Goal: Information Seeking & Learning: Learn about a topic

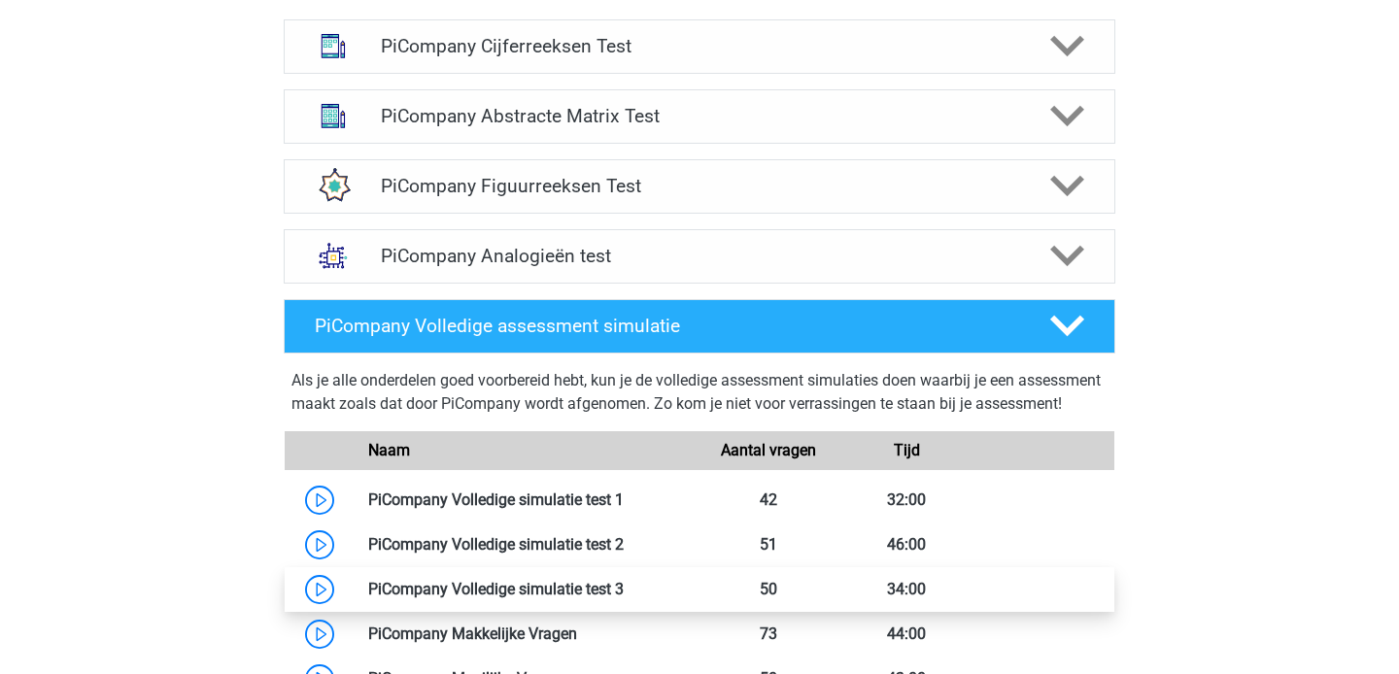
scroll to position [1263, 0]
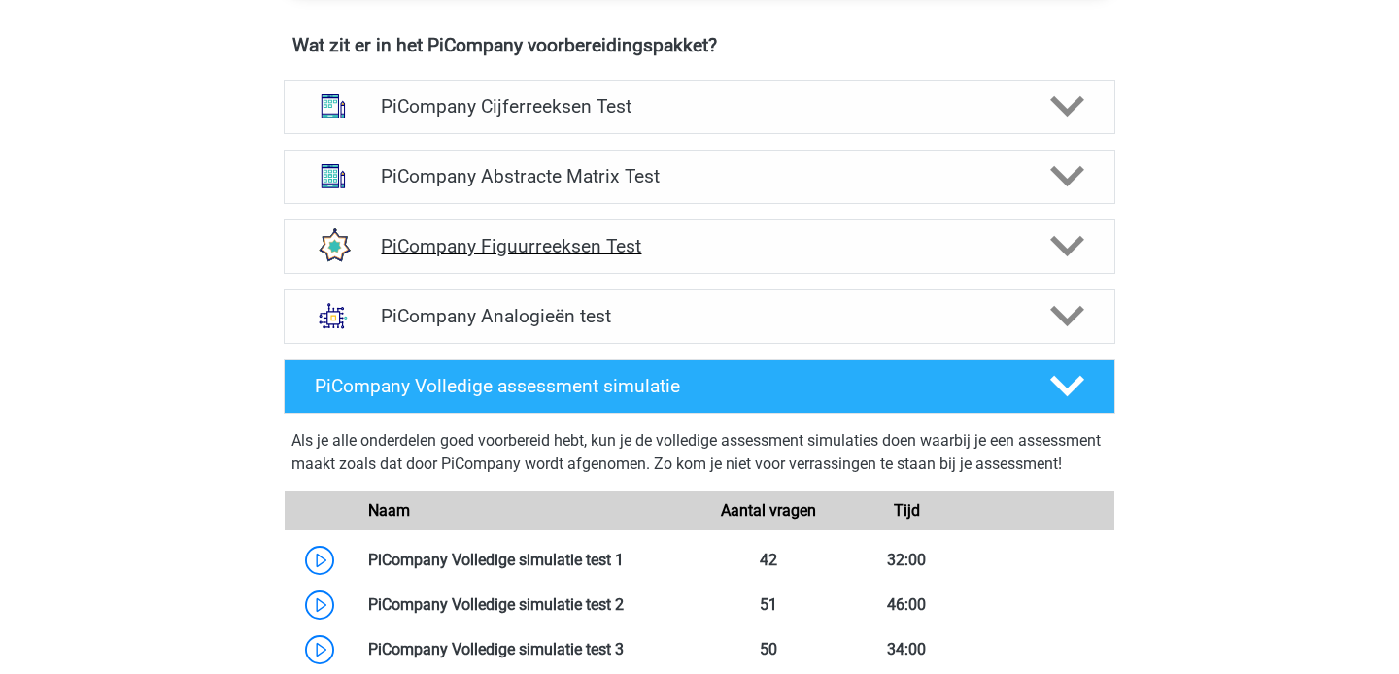
click at [1055, 257] on polygon at bounding box center [1067, 246] width 34 height 21
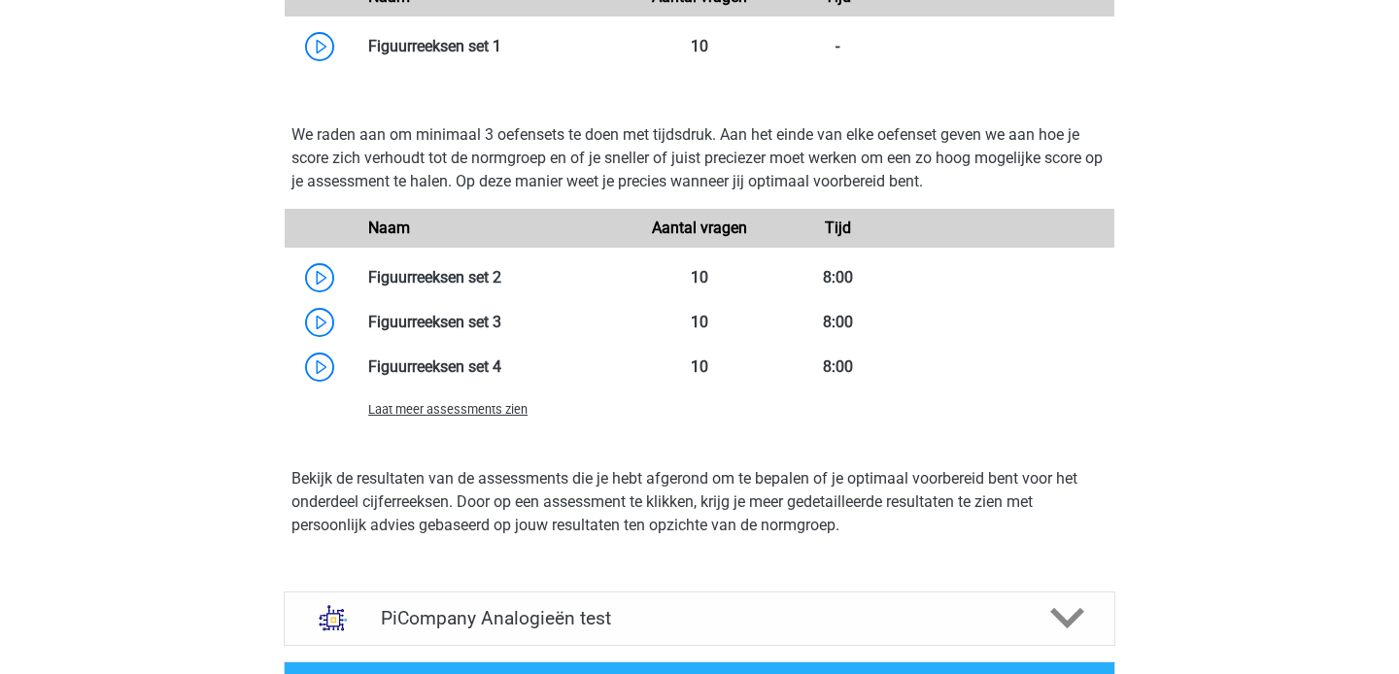
scroll to position [1785, 0]
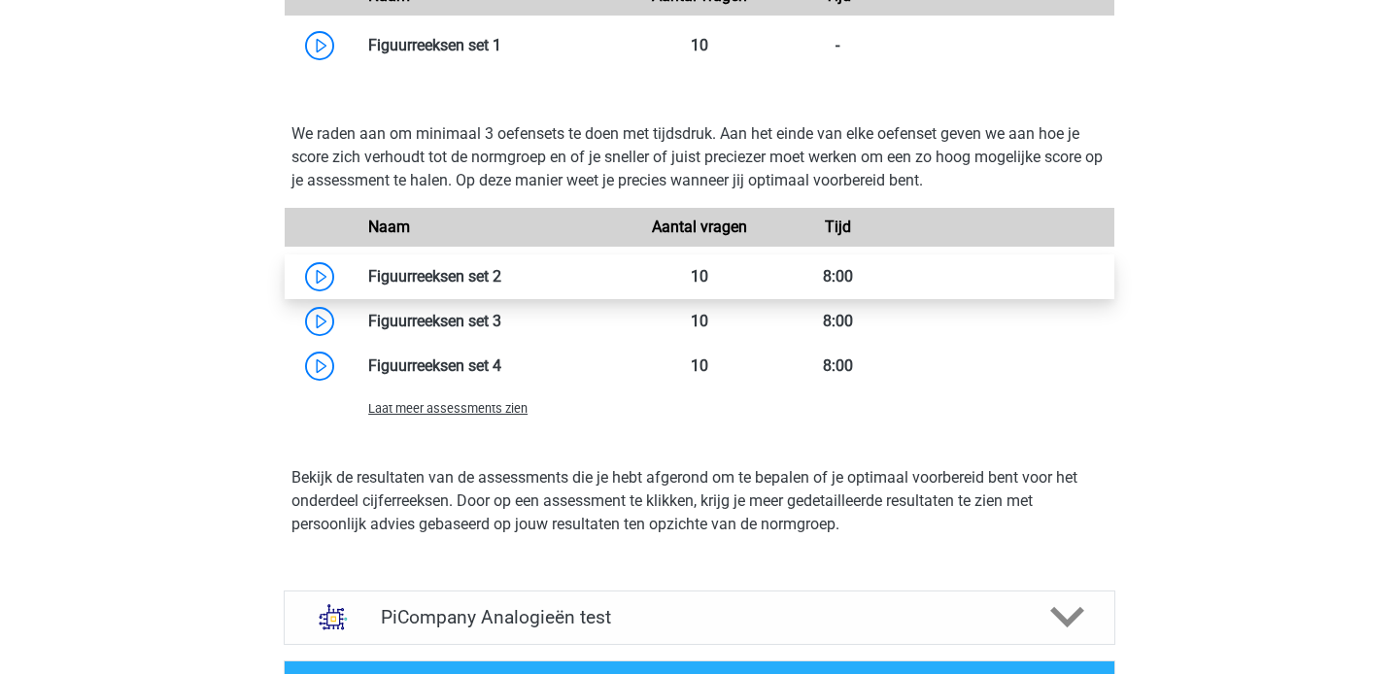
click at [501, 286] on link at bounding box center [501, 276] width 0 height 18
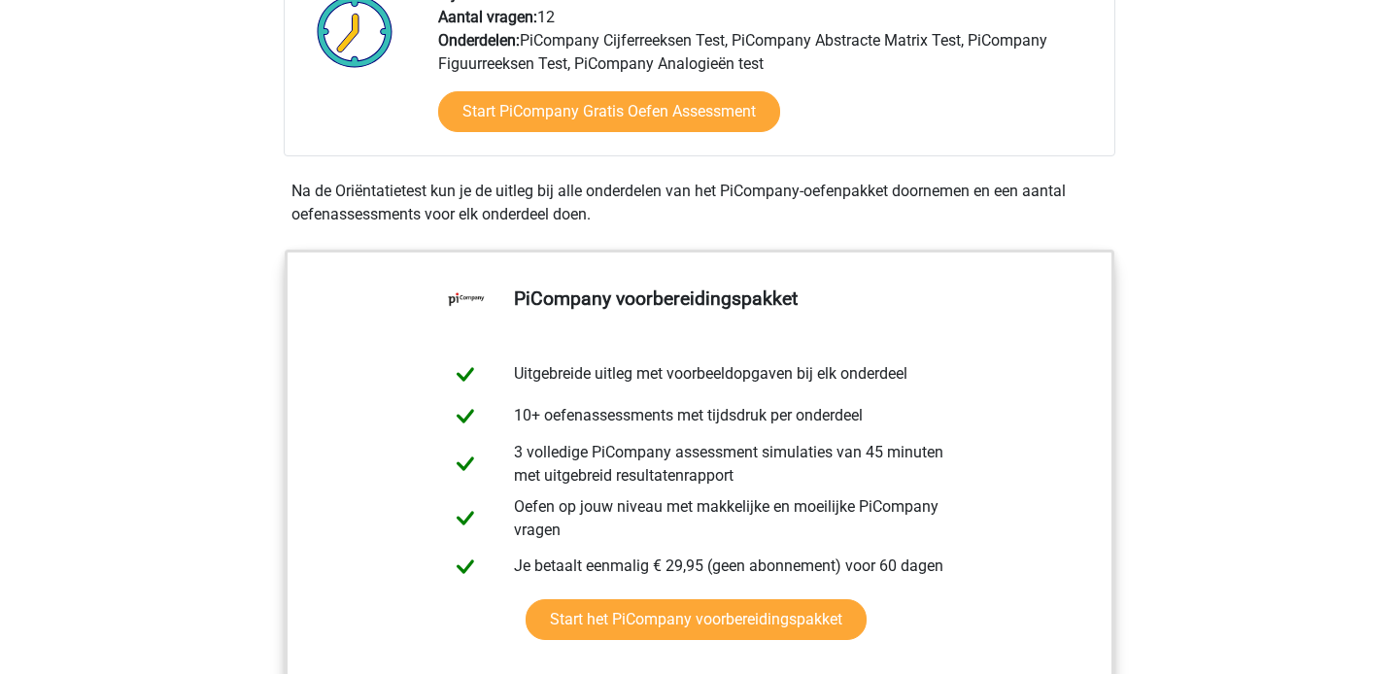
scroll to position [565, 0]
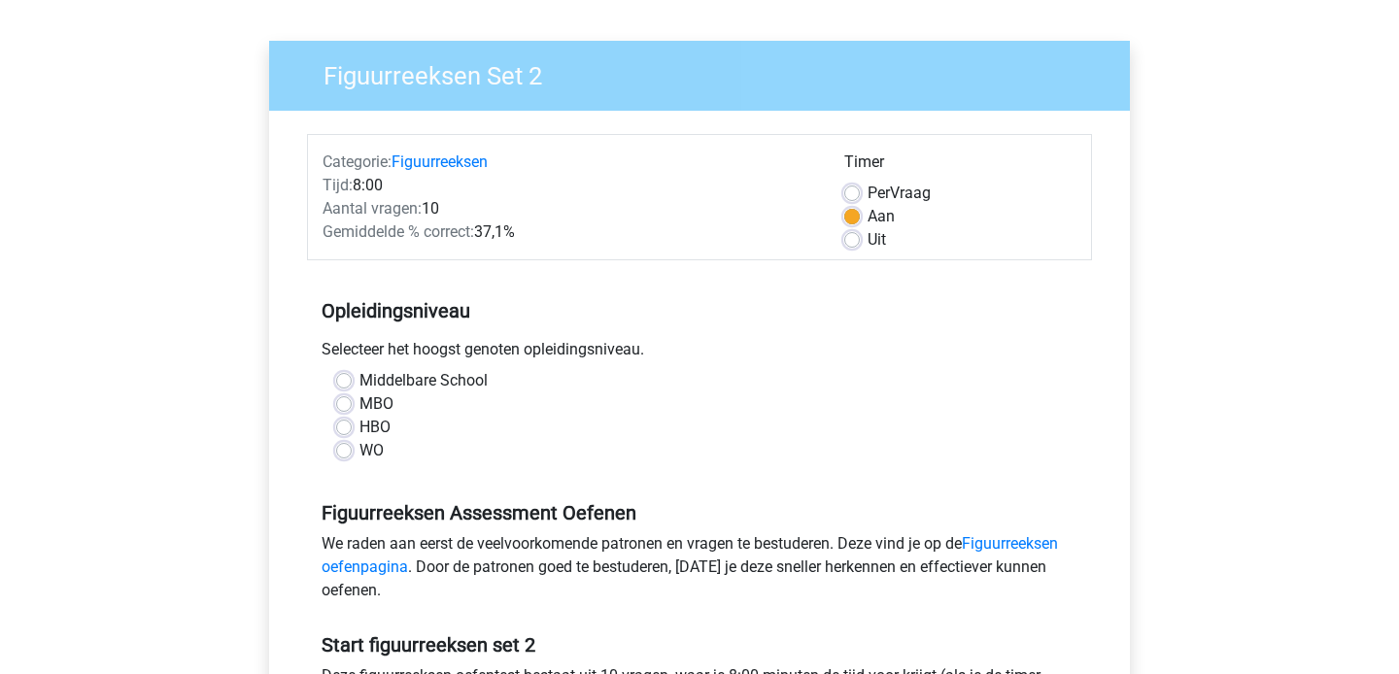
scroll to position [163, 0]
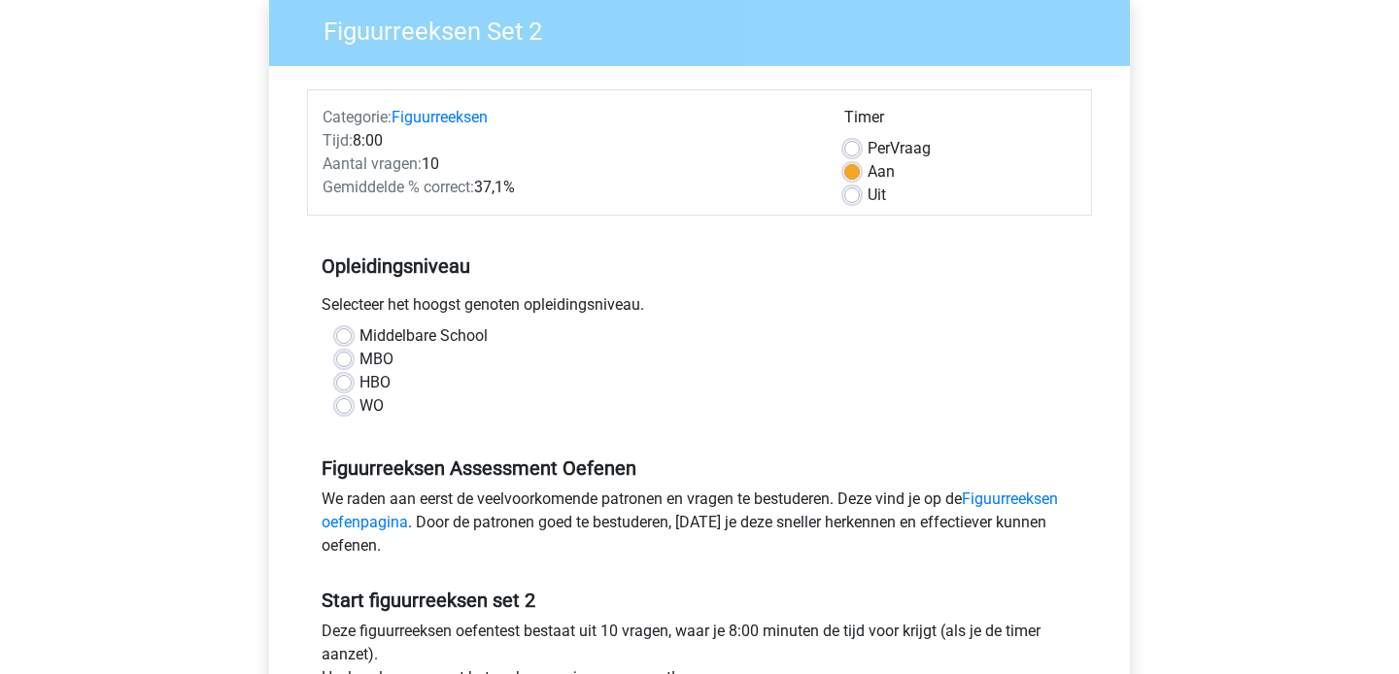
click at [359, 407] on label "WO" at bounding box center [371, 405] width 24 height 23
click at [349, 407] on input "WO" at bounding box center [344, 403] width 16 height 19
radio input "true"
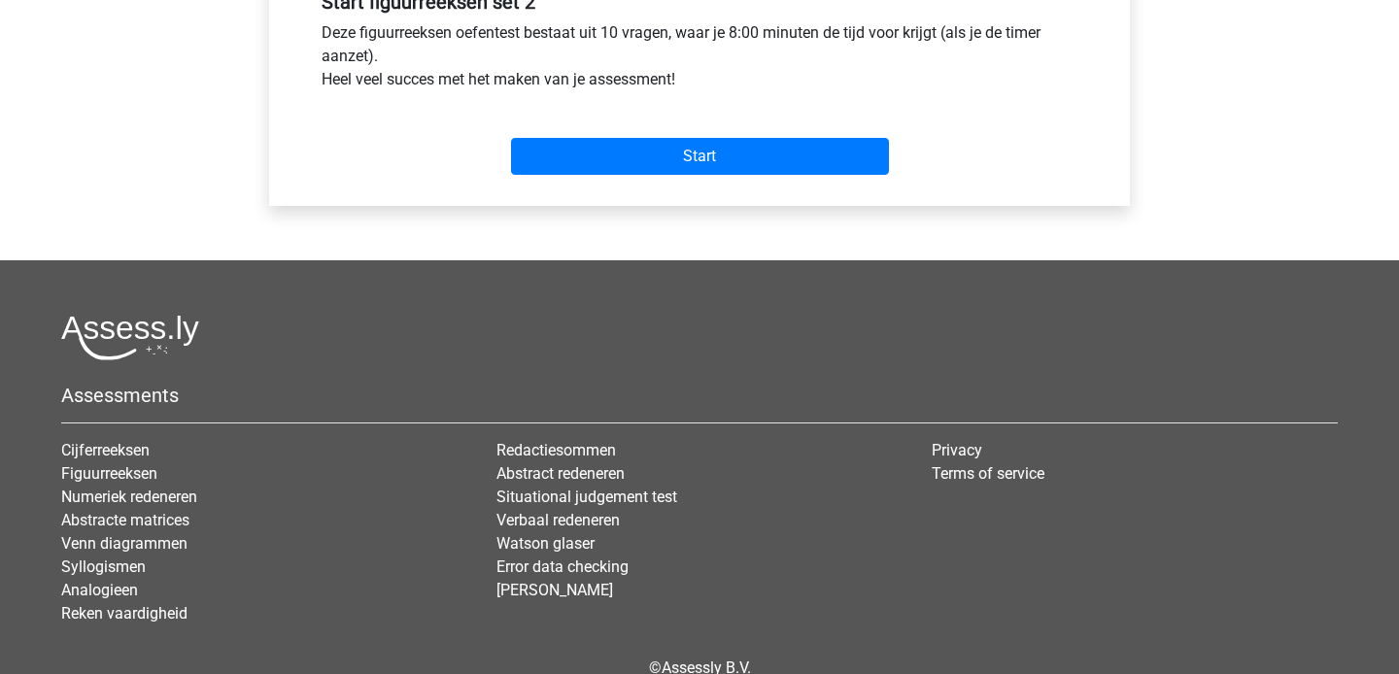
scroll to position [441, 0]
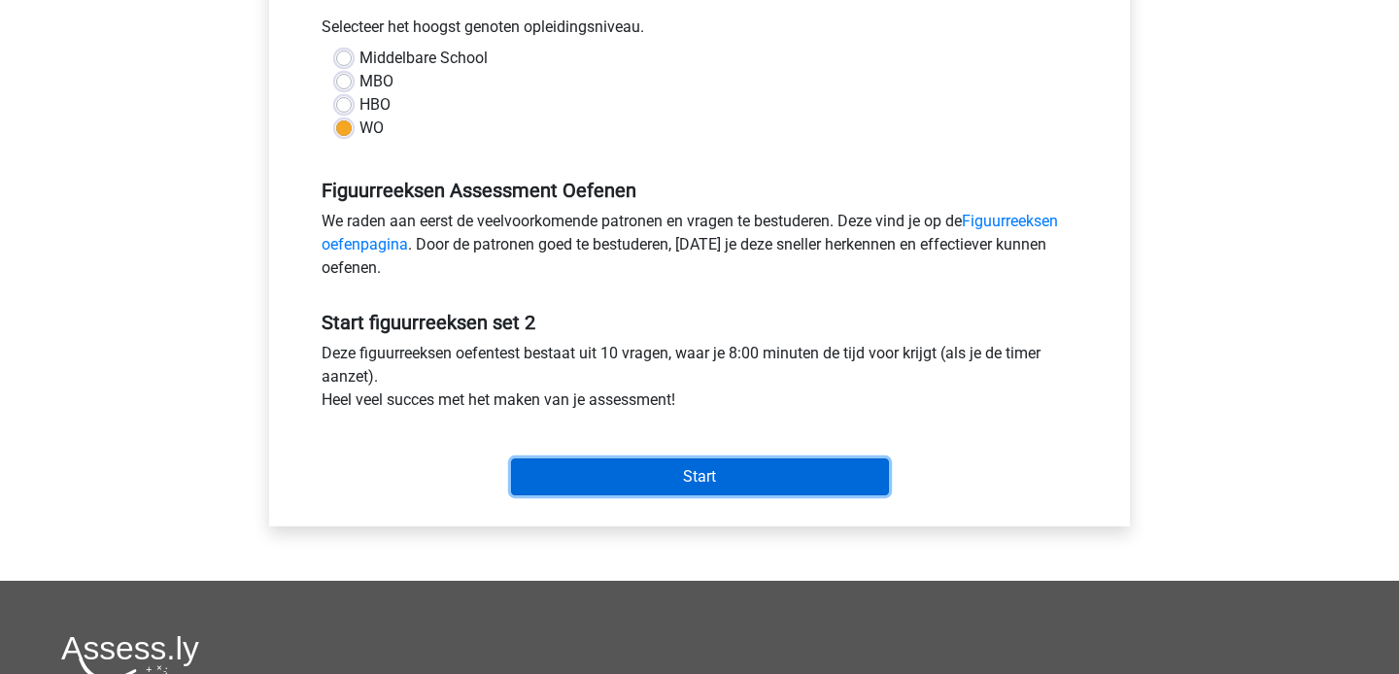
click at [688, 467] on input "Start" at bounding box center [700, 476] width 378 height 37
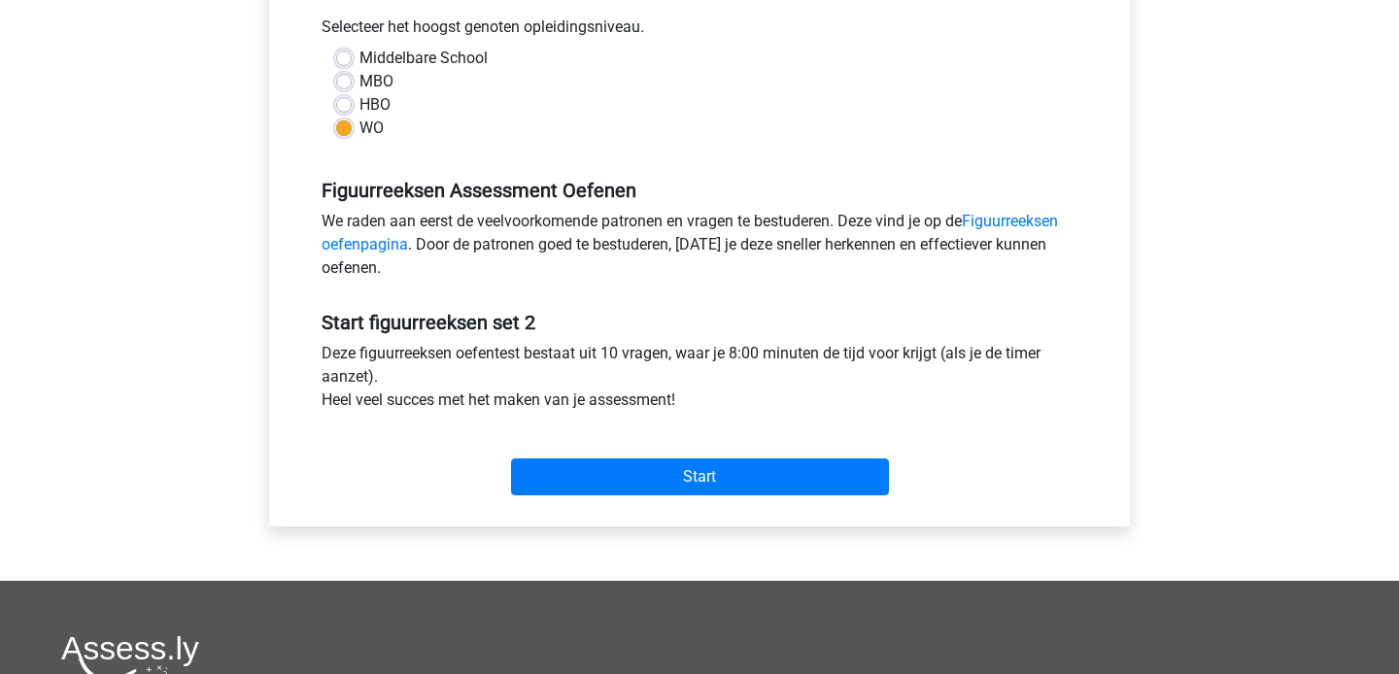
scroll to position [0, 0]
